Goal: Download file/media

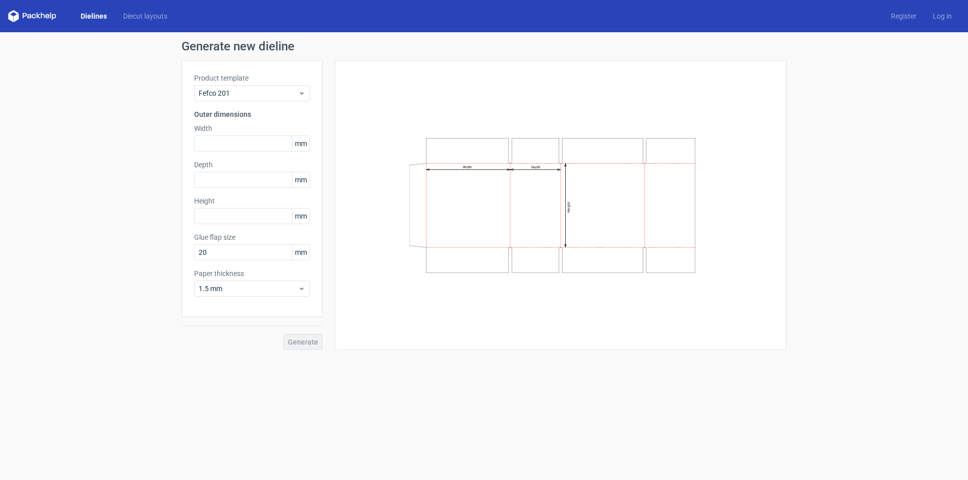
click at [98, 13] on link "Dielines" at bounding box center [94, 16] width 42 height 10
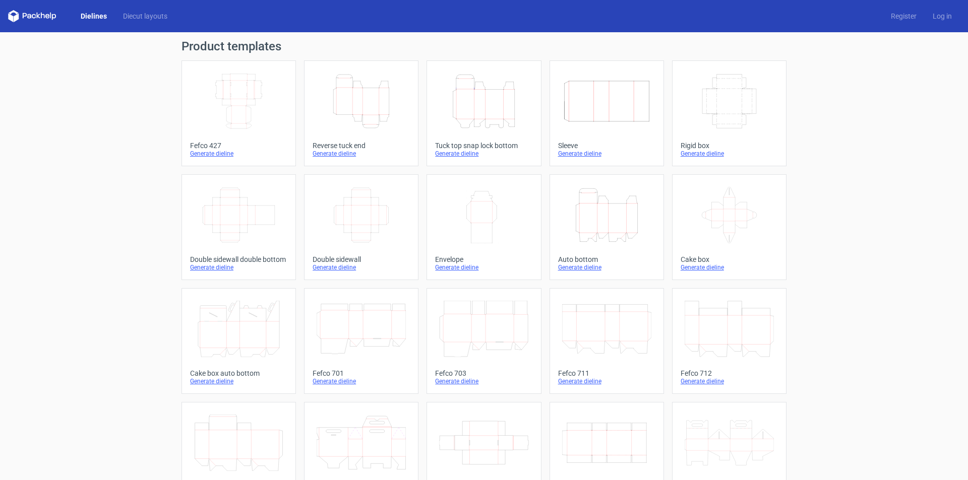
click at [608, 227] on icon "Height Depth Width" at bounding box center [606, 215] width 89 height 56
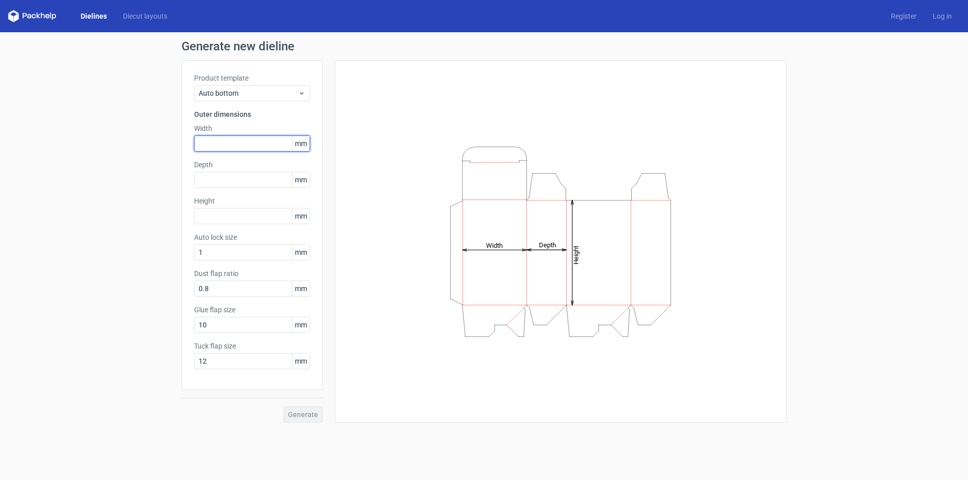
click at [260, 149] on input "text" at bounding box center [252, 144] width 116 height 16
type input "124"
click at [211, 178] on input "text" at bounding box center [252, 180] width 116 height 16
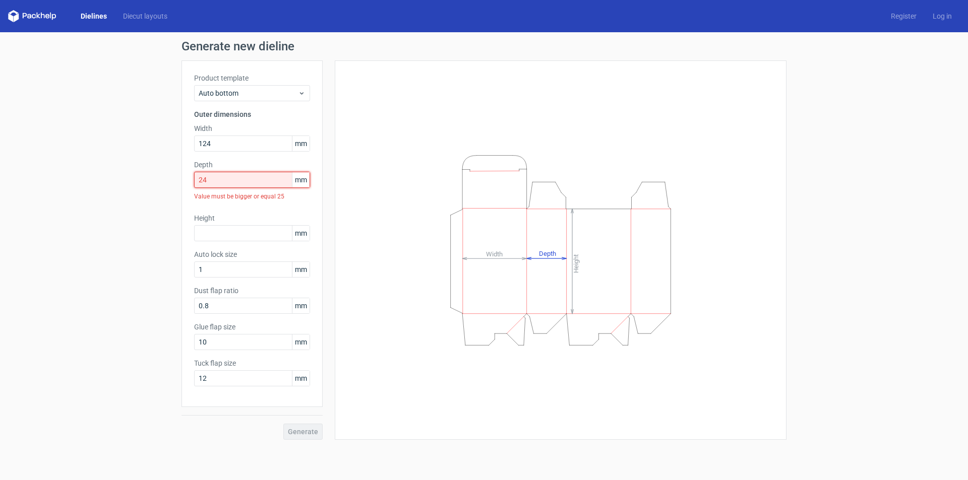
click at [228, 178] on input "24" at bounding box center [252, 180] width 116 height 16
drag, startPoint x: 228, startPoint y: 178, endPoint x: 159, endPoint y: 179, distance: 68.5
click at [165, 178] on div "Generate new dieline Product template Auto bottom Outer dimensions Width 124 mm…" at bounding box center [484, 240] width 968 height 416
click at [160, 178] on div "Generate new dieline Product template Auto bottom Outer dimensions Width 124 mm…" at bounding box center [484, 240] width 968 height 416
drag, startPoint x: 214, startPoint y: 180, endPoint x: 183, endPoint y: 177, distance: 30.3
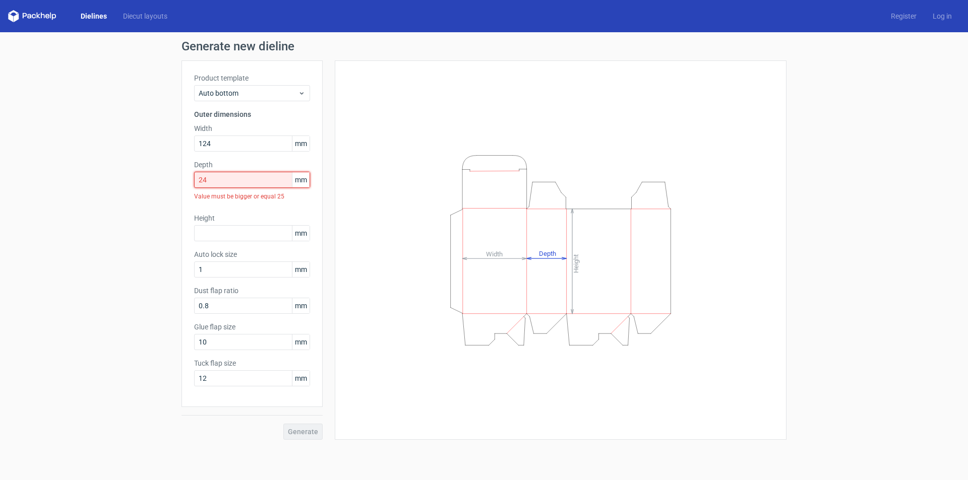
click at [183, 177] on div "Product template Auto bottom Outer dimensions Width 124 mm Depth 24 mm Value mu…" at bounding box center [251, 233] width 141 height 347
click at [229, 182] on input "24" at bounding box center [252, 180] width 116 height 16
click at [235, 180] on input "24" at bounding box center [252, 180] width 116 height 16
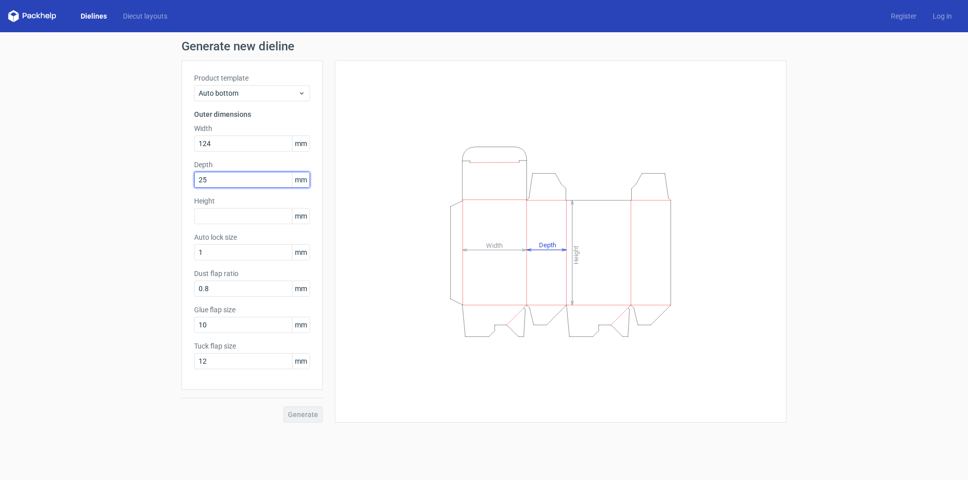
type input "25"
type input "220"
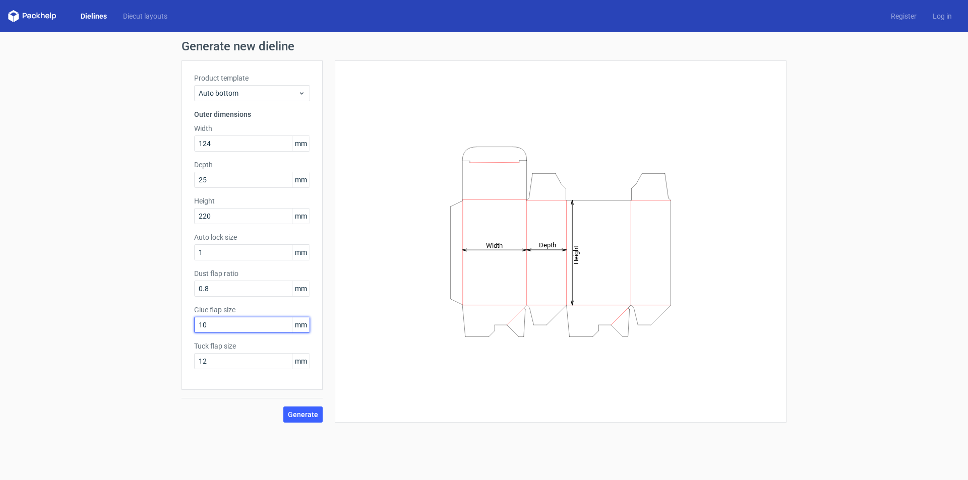
click at [238, 325] on input "10" at bounding box center [252, 325] width 116 height 16
type input "15"
click at [306, 411] on span "Generate" at bounding box center [303, 414] width 30 height 7
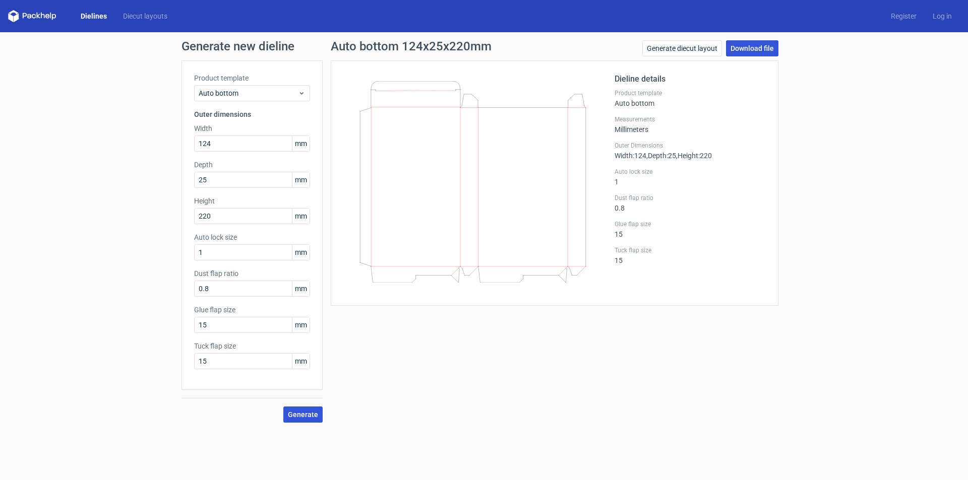
click at [750, 44] on link "Download file" at bounding box center [752, 48] width 52 height 16
drag, startPoint x: 233, startPoint y: 181, endPoint x: 102, endPoint y: 170, distance: 131.5
click at [107, 170] on div "Generate new dieline Product template Auto bottom Outer dimensions Width 124 mm…" at bounding box center [484, 231] width 968 height 399
type input "64"
click at [300, 416] on span "Generate" at bounding box center [303, 414] width 30 height 7
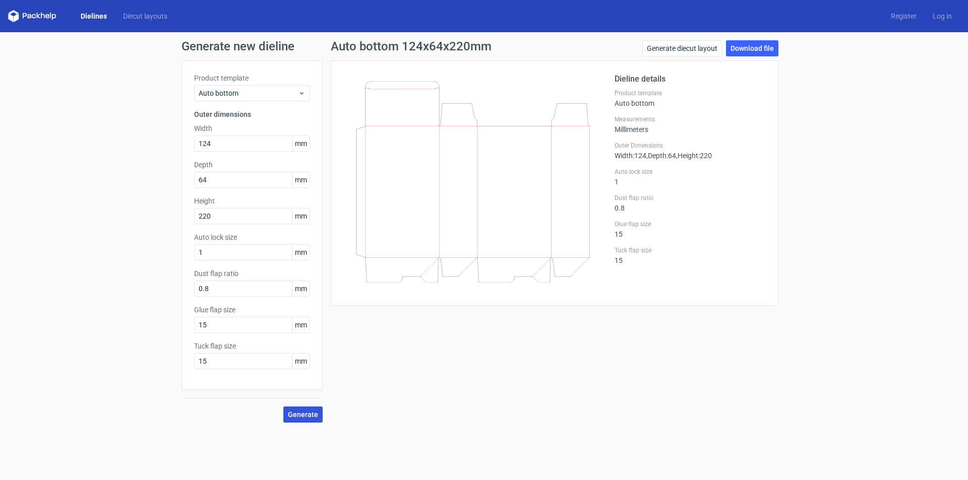
click at [312, 415] on span "Generate" at bounding box center [303, 414] width 30 height 7
click at [303, 418] on span "Generate" at bounding box center [303, 414] width 30 height 7
click at [761, 50] on link "Download file" at bounding box center [752, 48] width 52 height 16
